Goal: Task Accomplishment & Management: Manage account settings

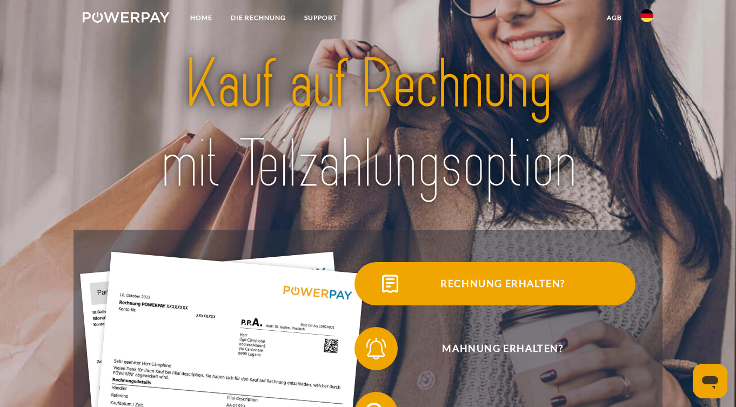
click at [422, 292] on span "Rechnung erhalten?" at bounding box center [502, 283] width 265 height 43
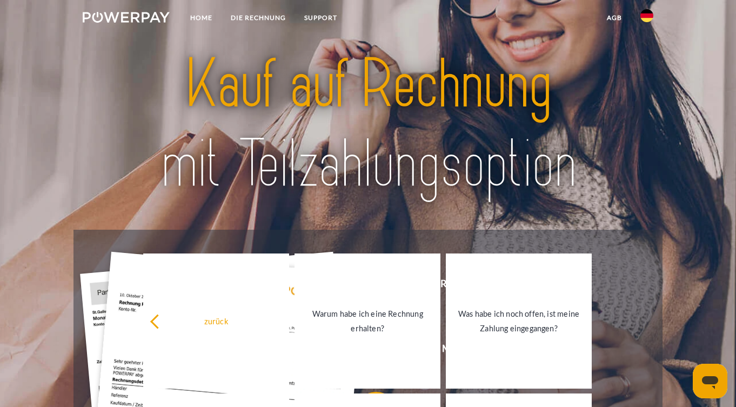
click at [389, 223] on div at bounding box center [367, 125] width 589 height 209
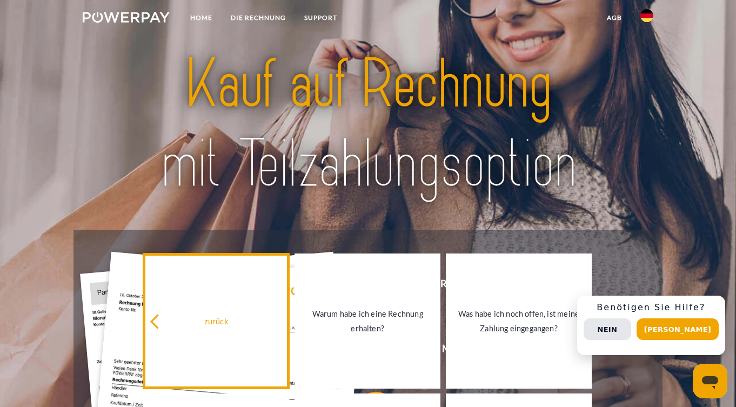
click at [238, 306] on link "zurück" at bounding box center [216, 320] width 146 height 135
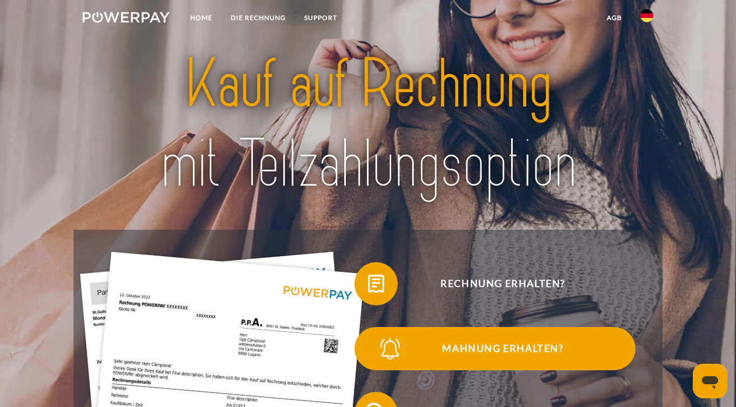
click at [449, 353] on span "Mahnung erhalten?" at bounding box center [502, 348] width 265 height 43
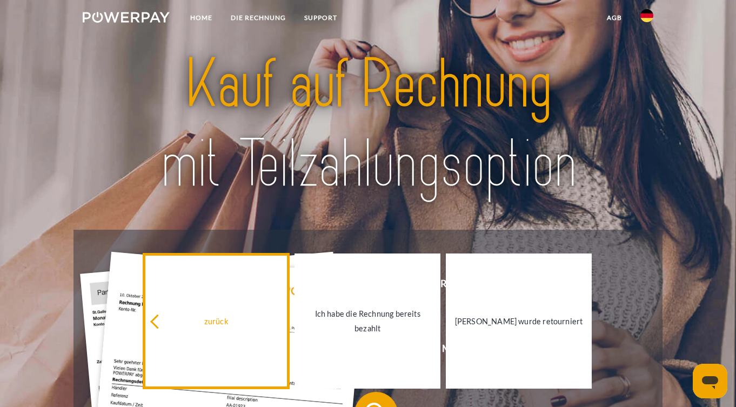
click at [251, 309] on link "zurück" at bounding box center [216, 320] width 146 height 135
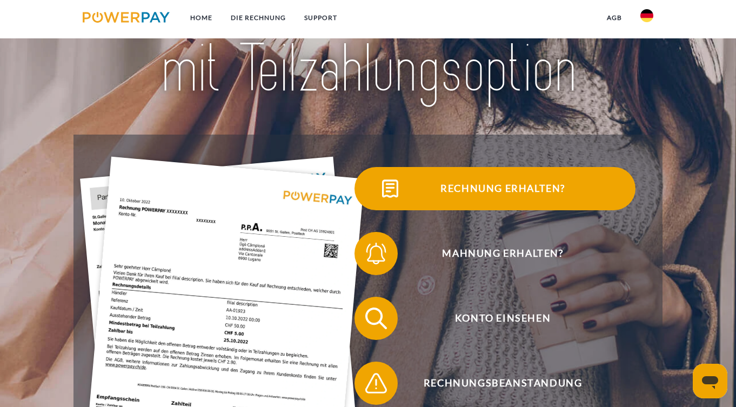
scroll to position [133, 0]
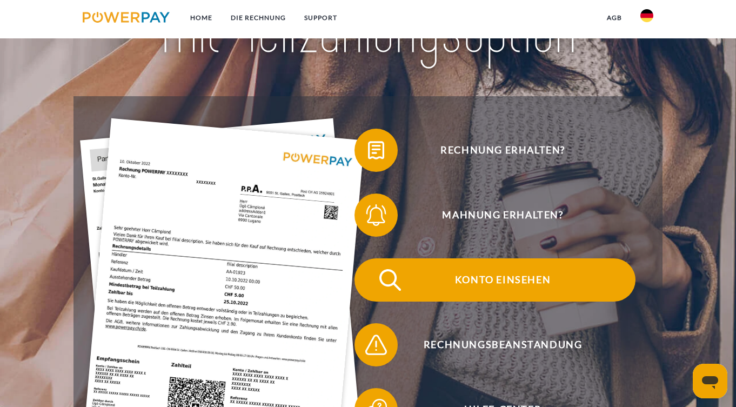
click at [508, 278] on span "Konto einsehen" at bounding box center [502, 279] width 265 height 43
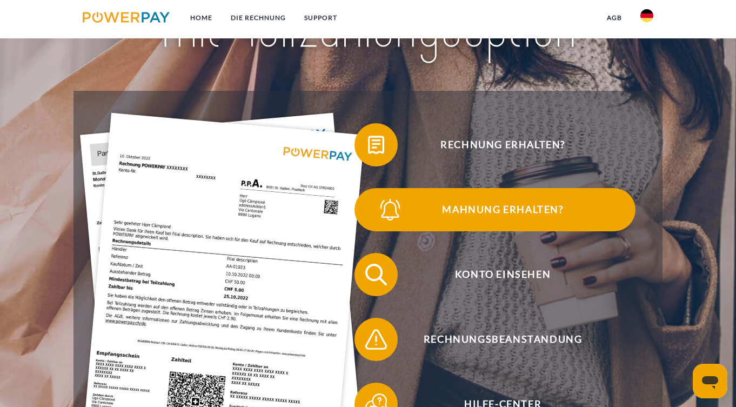
scroll to position [142, 0]
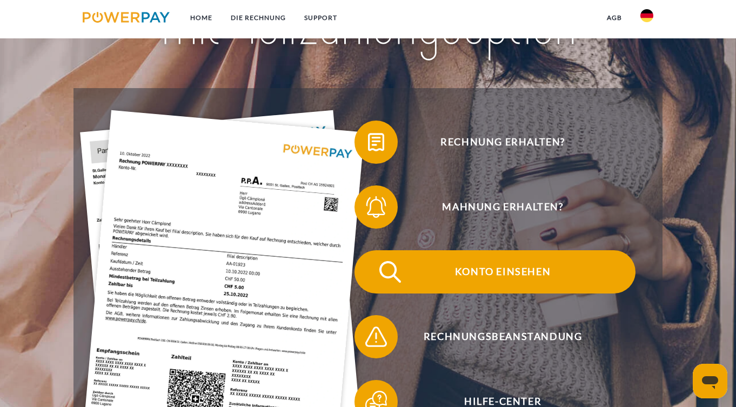
click at [416, 271] on span "Konto einsehen" at bounding box center [502, 271] width 265 height 43
